Goal: Book appointment/travel/reservation

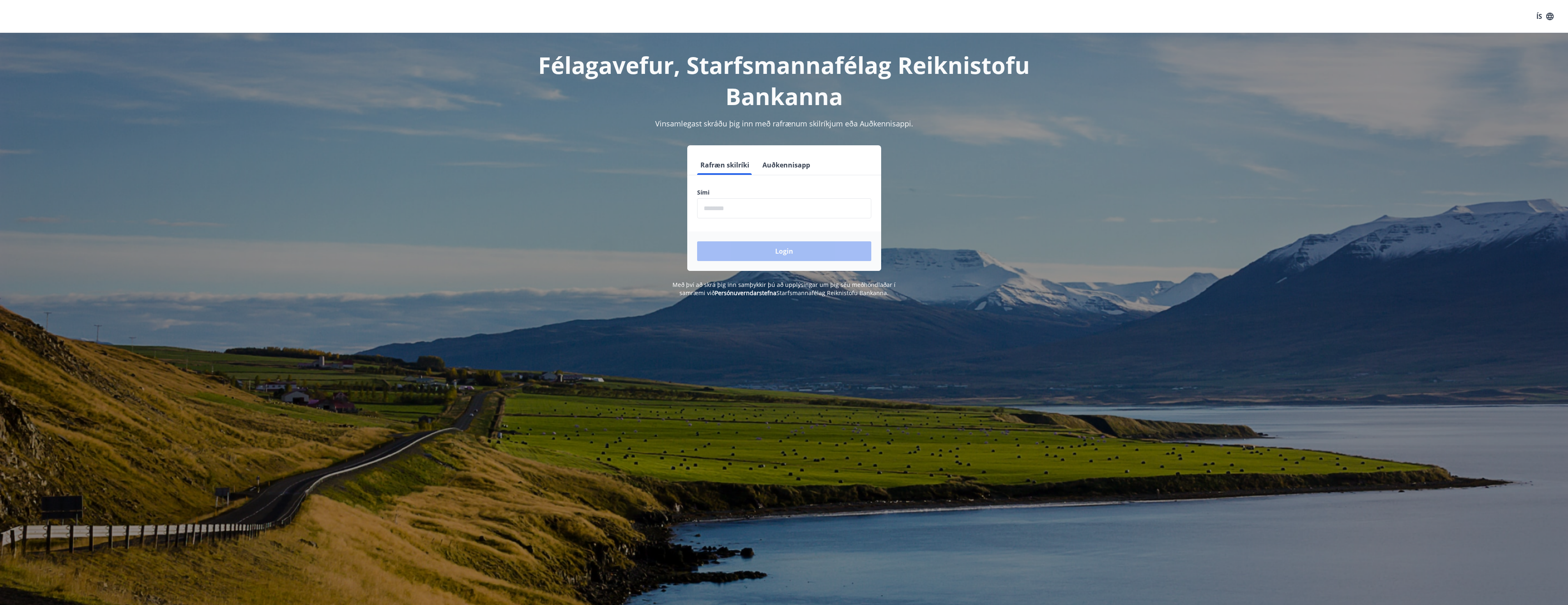
click at [787, 214] on input "phone" at bounding box center [784, 209] width 174 height 20
type input "********"
click at [778, 251] on button "Login" at bounding box center [784, 251] width 174 height 20
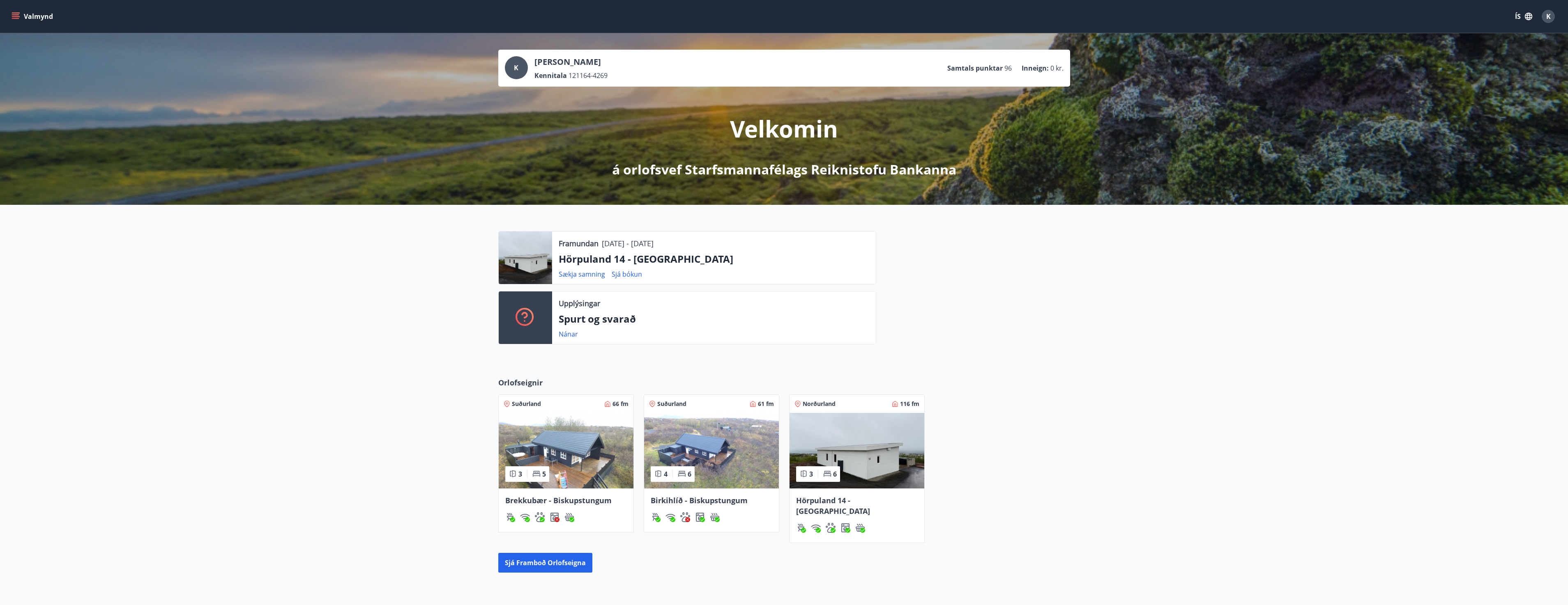
click at [849, 498] on span "Hörpuland 14 - [GEOGRAPHIC_DATA]" at bounding box center [833, 505] width 74 height 21
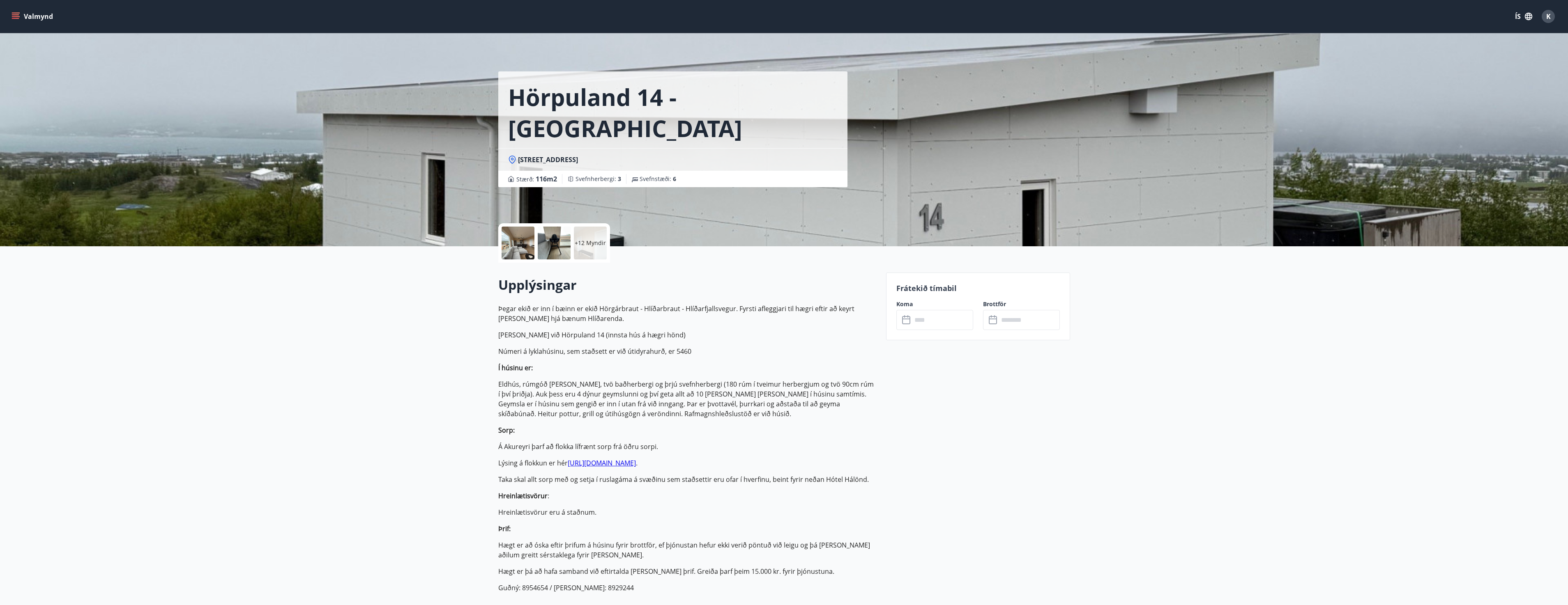
click at [942, 289] on p "Frátekið tímabil" at bounding box center [977, 288] width 163 height 11
click at [950, 314] on input "text" at bounding box center [942, 320] width 61 height 20
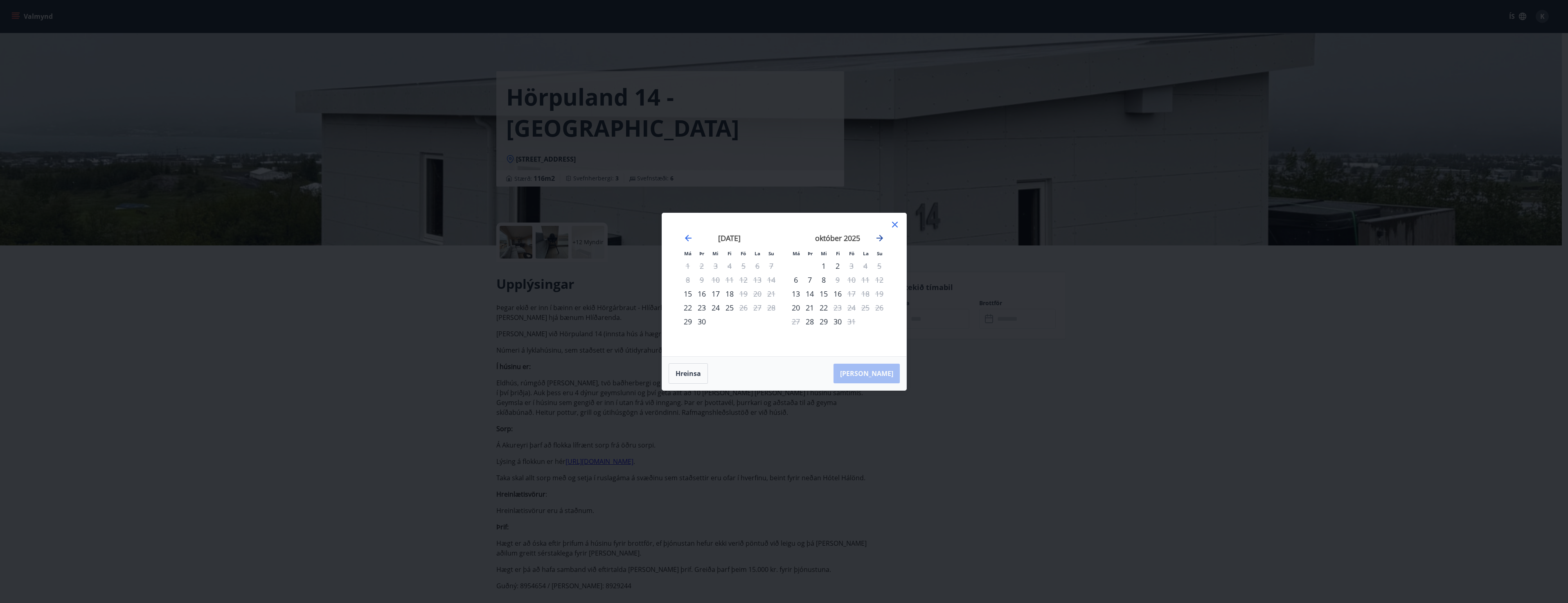
click at [881, 236] on icon "Move forward to switch to the next month." at bounding box center [880, 238] width 10 height 10
click at [878, 237] on icon "Move forward to switch to the next month." at bounding box center [880, 238] width 10 height 10
